Goal: Information Seeking & Learning: Learn about a topic

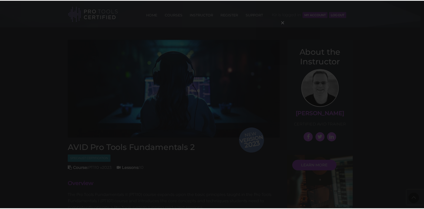
scroll to position [427, 0]
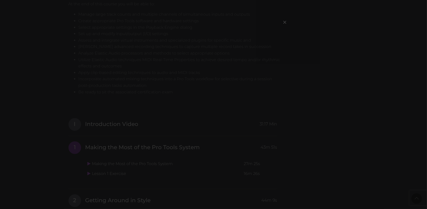
drag, startPoint x: 298, startPoint y: 132, endPoint x: 297, endPoint y: 149, distance: 17.1
click at [297, 149] on div "×" at bounding box center [213, 104] width 427 height 209
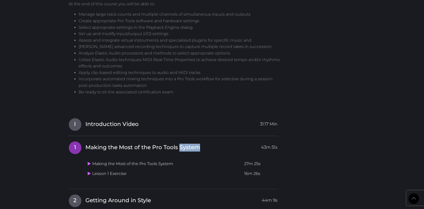
drag, startPoint x: 297, startPoint y: 149, endPoint x: 297, endPoint y: 144, distance: 4.8
click at [297, 144] on div "New version 2023 AVID Pro Tools Fundamentals 2 Specialist Certification Course:…" at bounding box center [212, 31] width 295 height 836
click at [54, 154] on body "Back to Top Toggle navigation HOME COURSES INSTRUCTOR REGISTER SUPPORT Kir is l…" at bounding box center [212, 123] width 424 height 1100
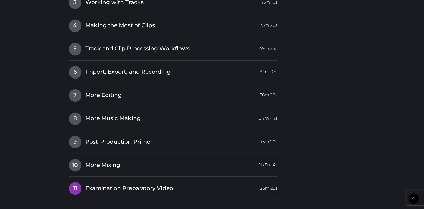
scroll to position [648, 0]
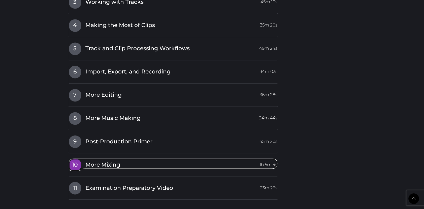
click at [76, 162] on span "10" at bounding box center [75, 164] width 13 height 13
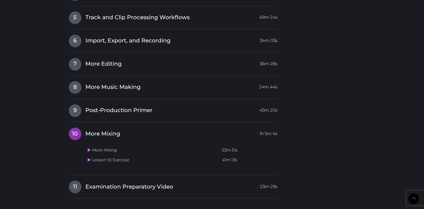
scroll to position [649, 0]
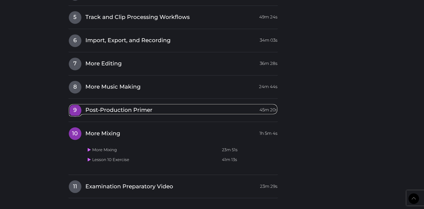
click at [79, 112] on span "9" at bounding box center [75, 110] width 13 height 13
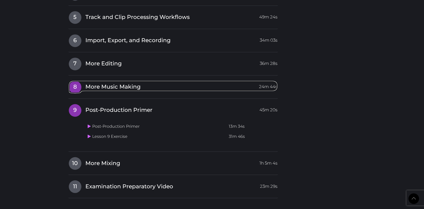
click at [75, 84] on span "8" at bounding box center [75, 87] width 13 height 13
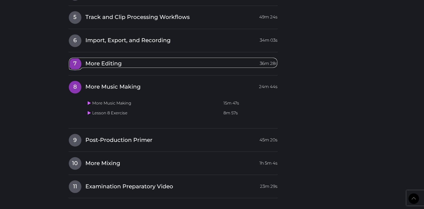
click at [74, 66] on span "7" at bounding box center [75, 63] width 13 height 13
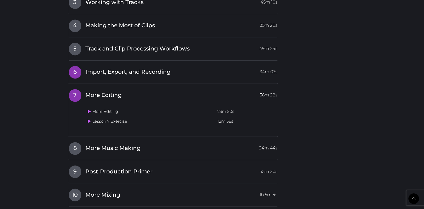
click at [74, 74] on span "6" at bounding box center [75, 72] width 13 height 13
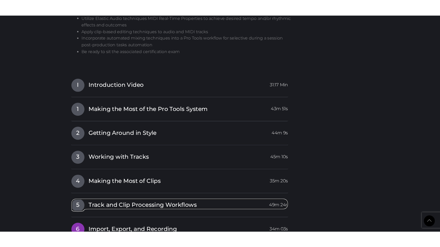
scroll to position [483, 0]
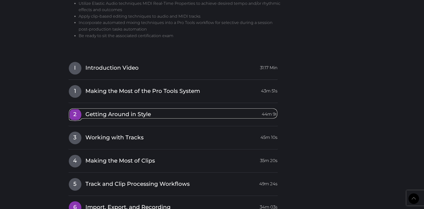
click at [78, 112] on span "2" at bounding box center [75, 114] width 13 height 13
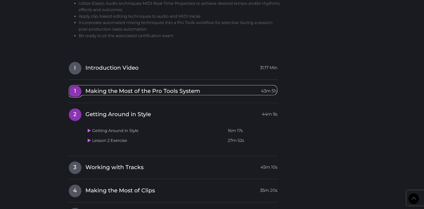
click at [79, 94] on span "1" at bounding box center [75, 91] width 13 height 13
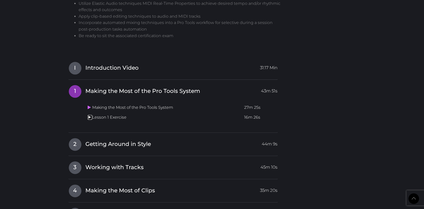
click at [90, 117] on icon at bounding box center [89, 117] width 3 height 4
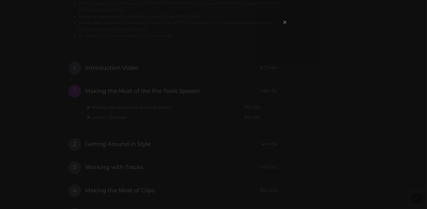
click at [285, 22] on span "×" at bounding box center [284, 22] width 5 height 11
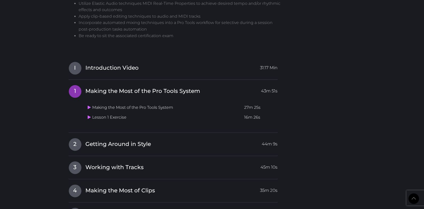
click at [71, 144] on span "2" at bounding box center [75, 144] width 13 height 13
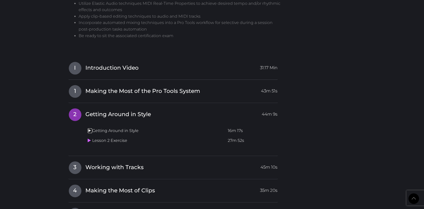
click at [89, 132] on icon at bounding box center [89, 130] width 3 height 4
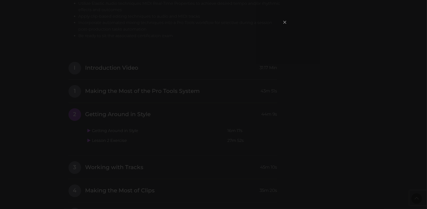
click at [287, 19] on span "×" at bounding box center [284, 22] width 5 height 11
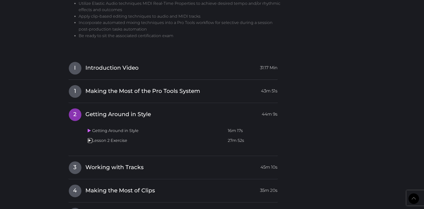
click at [91, 140] on link at bounding box center [90, 140] width 5 height 5
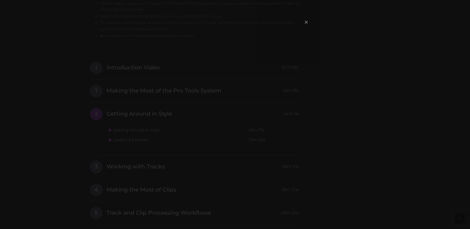
click at [306, 21] on span "×" at bounding box center [306, 22] width 5 height 11
